Goal: Task Accomplishment & Management: Complete application form

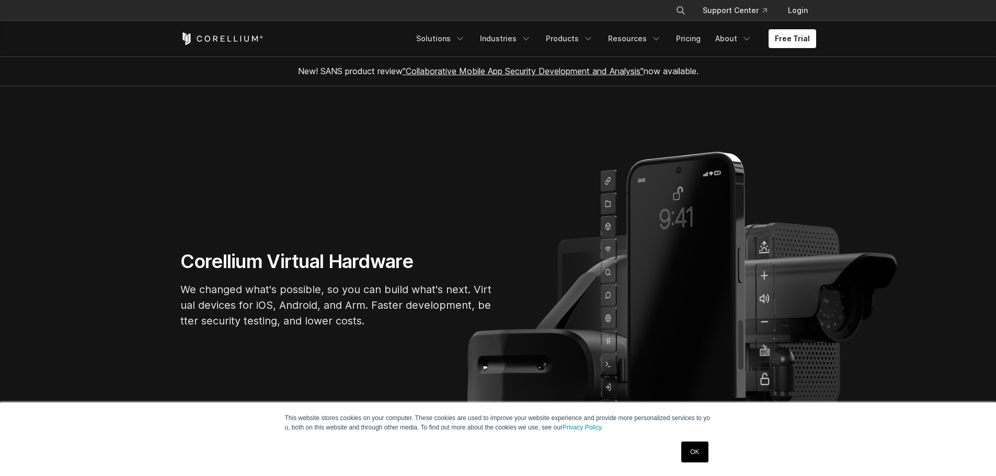
click at [698, 447] on link "OK" at bounding box center [694, 452] width 27 height 21
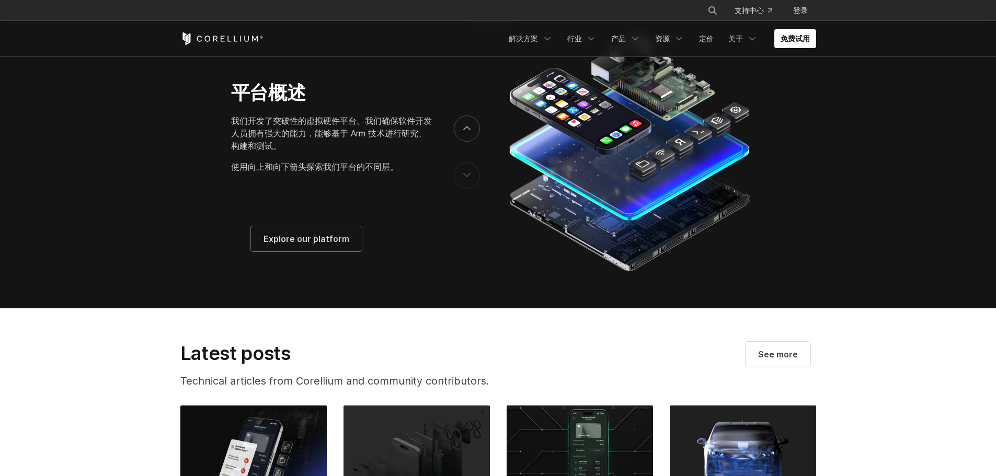
scroll to position [1778, 0]
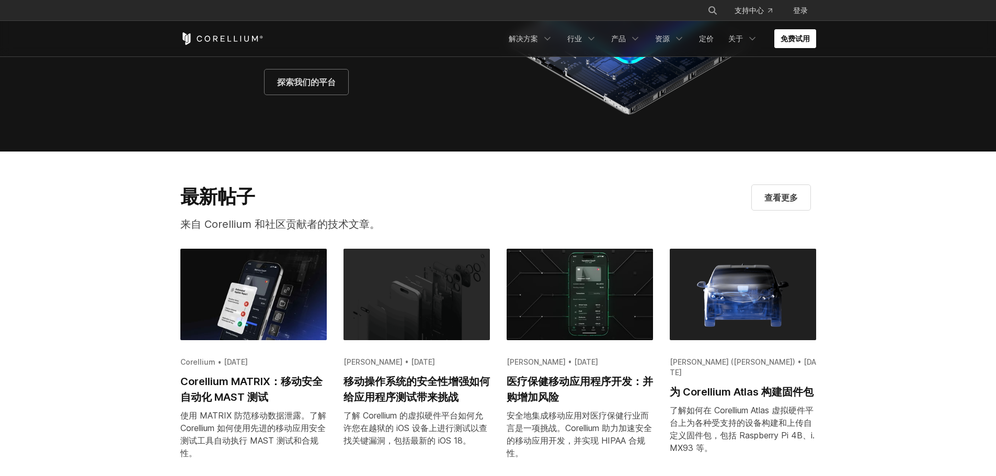
click at [788, 39] on font "免费试用" at bounding box center [795, 38] width 29 height 9
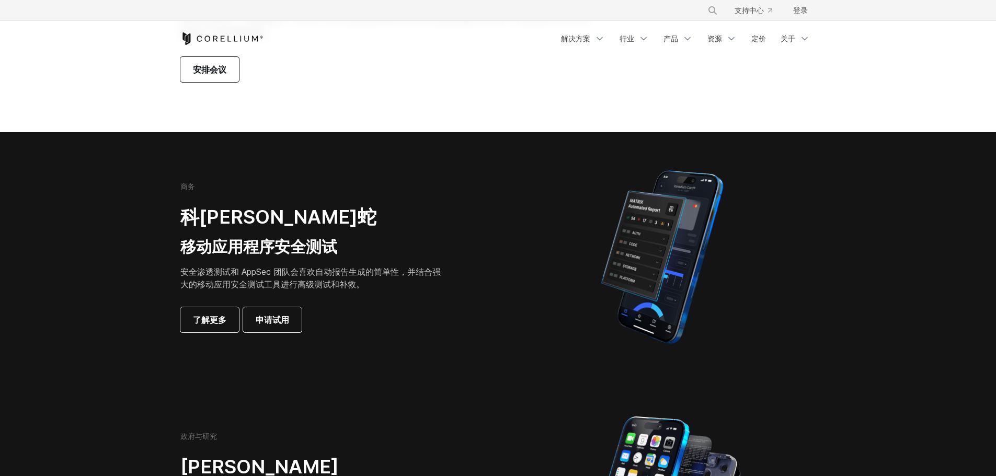
scroll to position [111, 0]
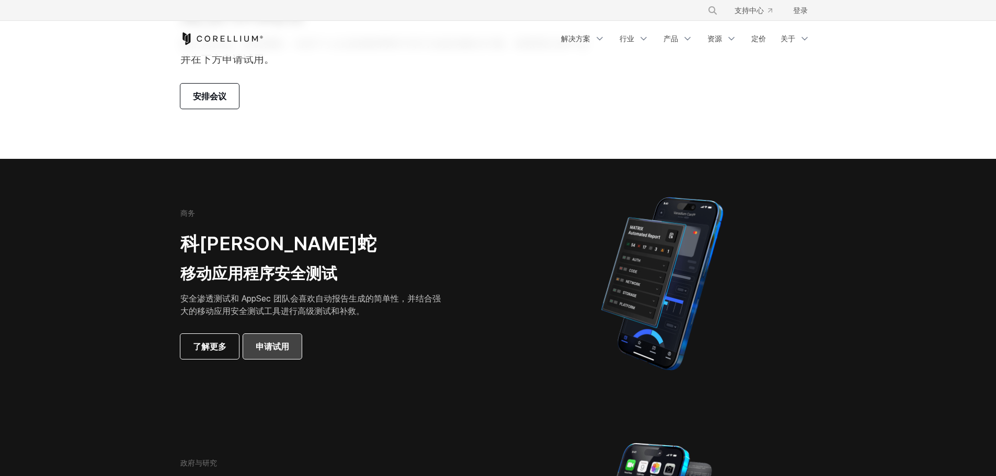
click at [279, 347] on font "申请试用" at bounding box center [272, 346] width 33 height 10
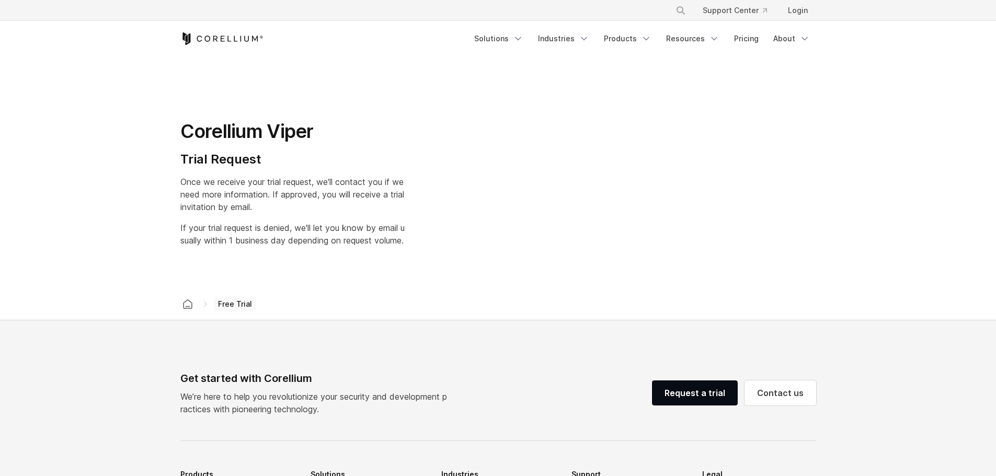
select select "**"
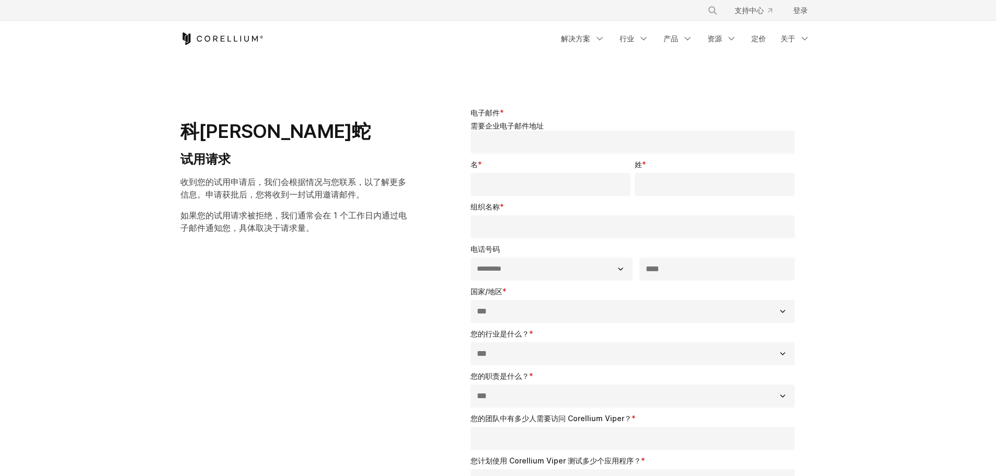
scroll to position [209, 0]
